Goal: Navigation & Orientation: Find specific page/section

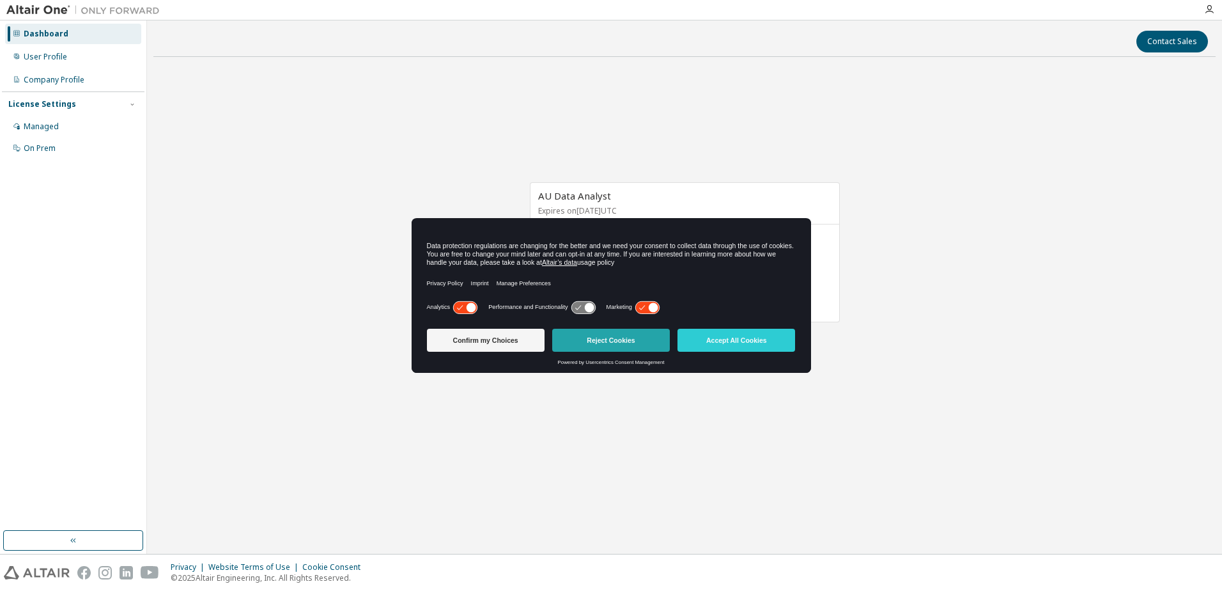
click at [659, 341] on button "Reject Cookies" at bounding box center [611, 340] width 118 height 23
